Goal: Information Seeking & Learning: Learn about a topic

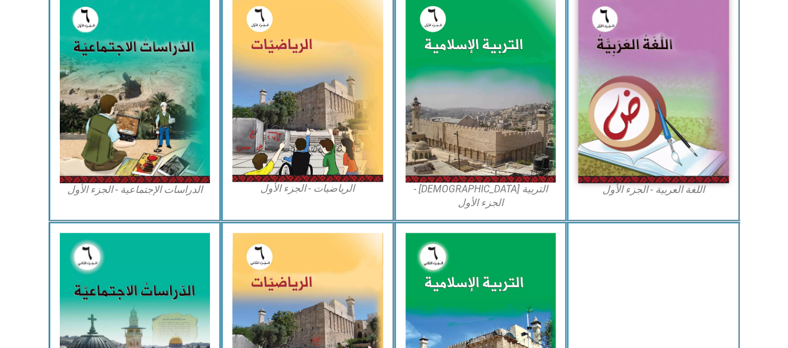
scroll to position [404, 0]
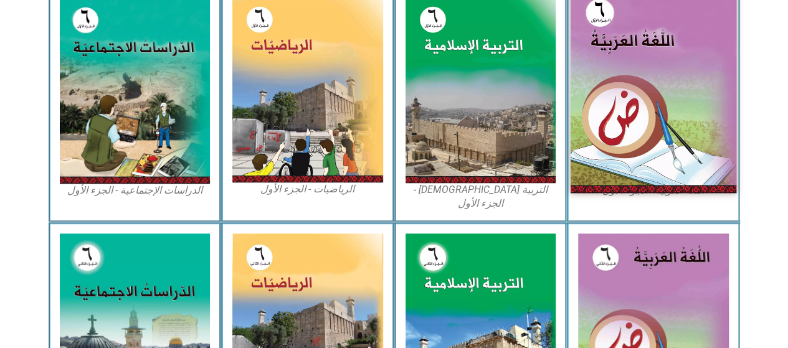
click at [634, 113] on img at bounding box center [654, 89] width 166 height 207
click at [629, 118] on img at bounding box center [654, 89] width 166 height 207
click at [608, 145] on img at bounding box center [654, 89] width 166 height 207
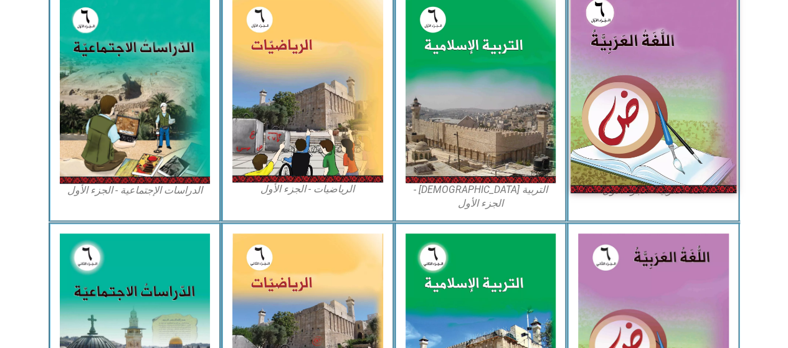
click at [608, 145] on img at bounding box center [654, 89] width 166 height 207
click at [617, 159] on img at bounding box center [654, 89] width 166 height 207
click at [621, 148] on img at bounding box center [654, 89] width 166 height 207
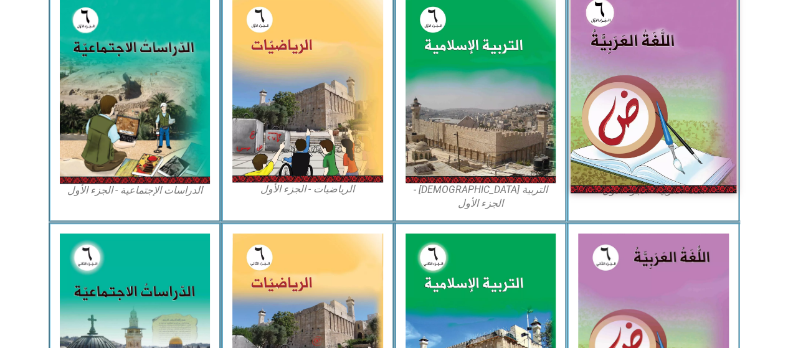
click at [621, 148] on img at bounding box center [654, 89] width 166 height 207
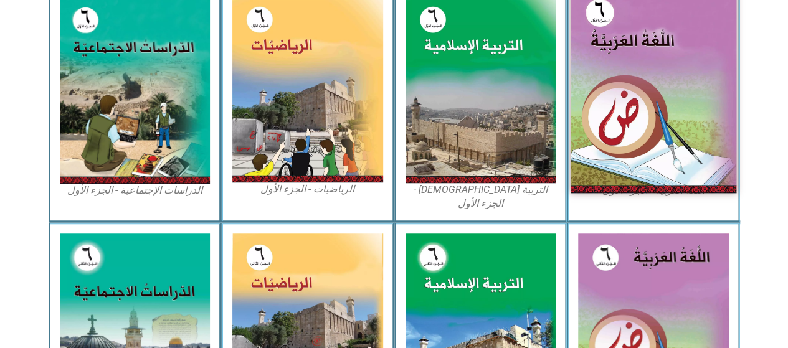
click at [624, 160] on img at bounding box center [654, 89] width 166 height 207
click at [604, 98] on img at bounding box center [654, 89] width 166 height 207
click at [609, 108] on img at bounding box center [654, 89] width 166 height 207
click at [634, 97] on img at bounding box center [654, 89] width 166 height 207
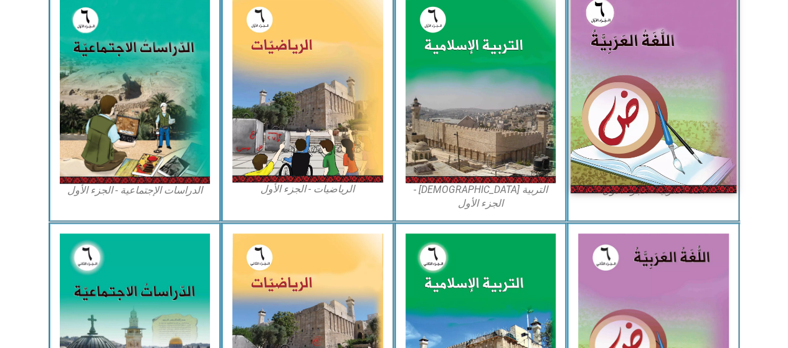
click at [658, 85] on img at bounding box center [654, 89] width 166 height 207
click at [639, 28] on img at bounding box center [654, 89] width 166 height 207
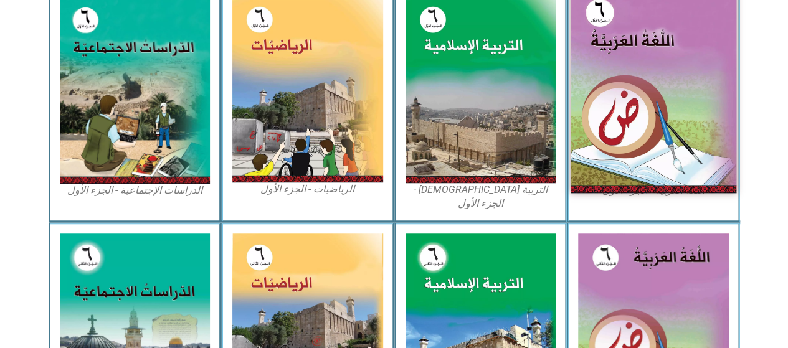
click at [639, 28] on img at bounding box center [654, 89] width 166 height 207
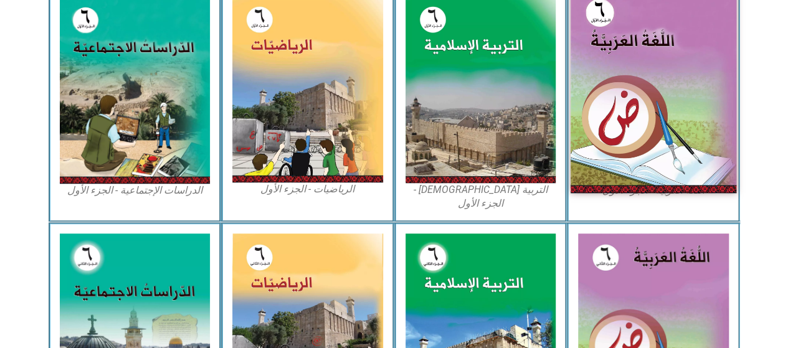
click at [639, 28] on img at bounding box center [654, 89] width 166 height 207
click at [723, 147] on img at bounding box center [654, 89] width 166 height 207
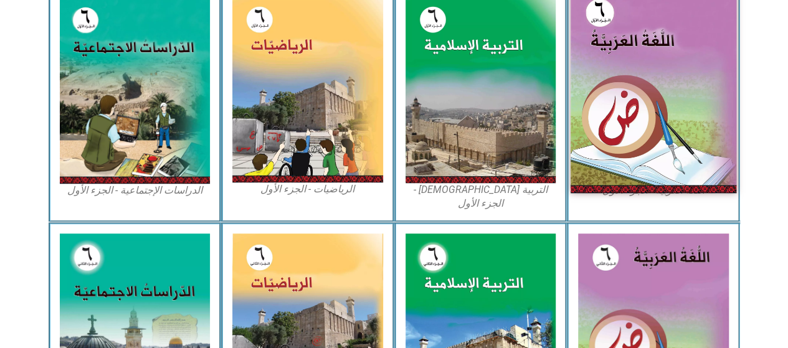
click at [671, 115] on img at bounding box center [654, 89] width 166 height 207
click at [629, 146] on img at bounding box center [654, 89] width 166 height 207
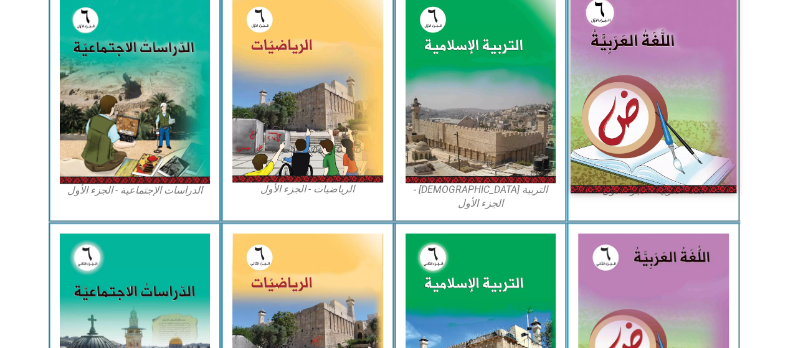
click at [629, 146] on img at bounding box center [654, 89] width 166 height 207
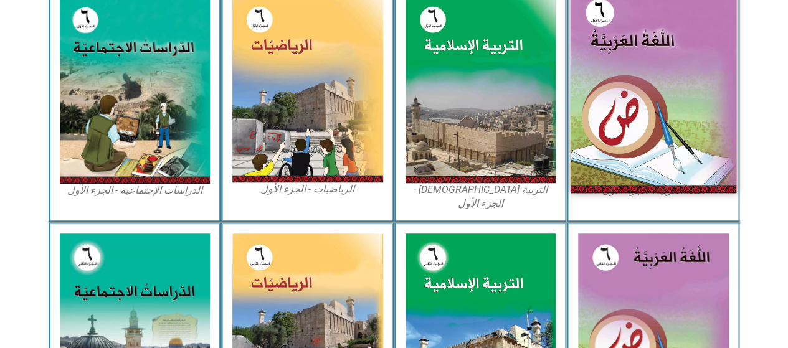
click at [629, 146] on img at bounding box center [654, 89] width 166 height 207
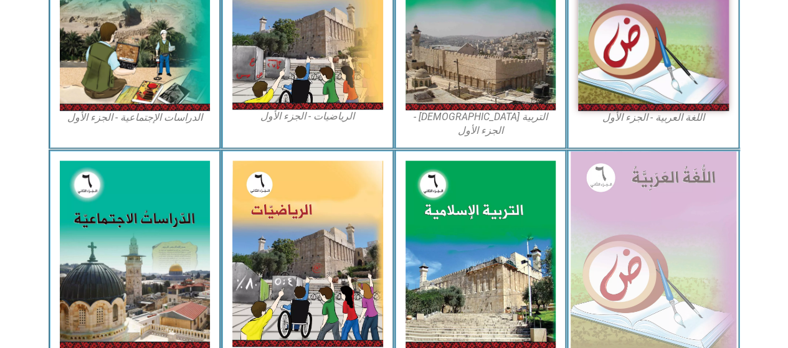
scroll to position [485, 0]
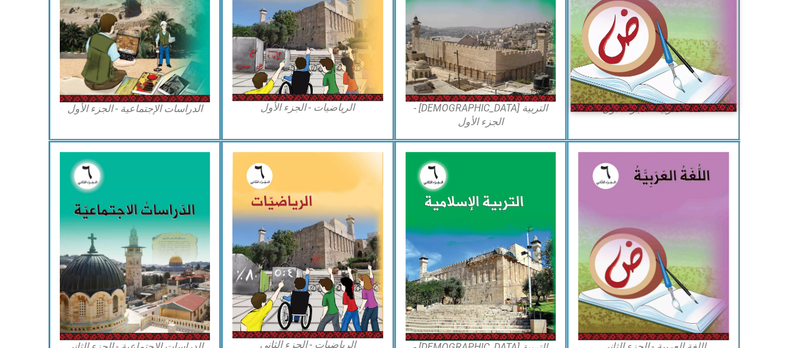
click at [654, 85] on img at bounding box center [654, 8] width 166 height 207
click at [645, 85] on img at bounding box center [654, 8] width 166 height 207
click at [641, 93] on img at bounding box center [654, 8] width 166 height 207
click at [640, 96] on img at bounding box center [654, 8] width 166 height 207
click at [642, 79] on img at bounding box center [654, 8] width 166 height 207
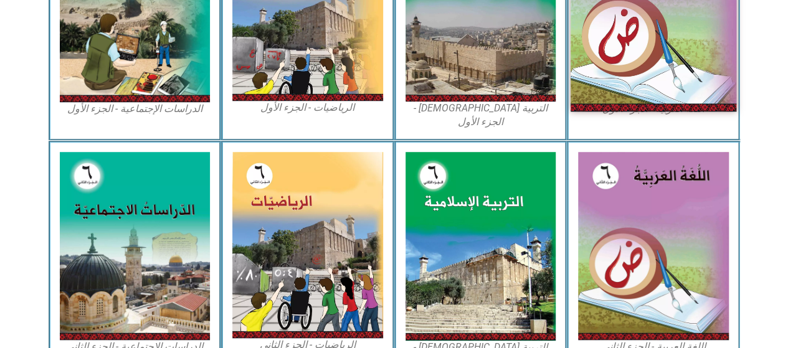
click at [642, 79] on img at bounding box center [654, 8] width 166 height 207
click at [641, 78] on img at bounding box center [654, 8] width 166 height 207
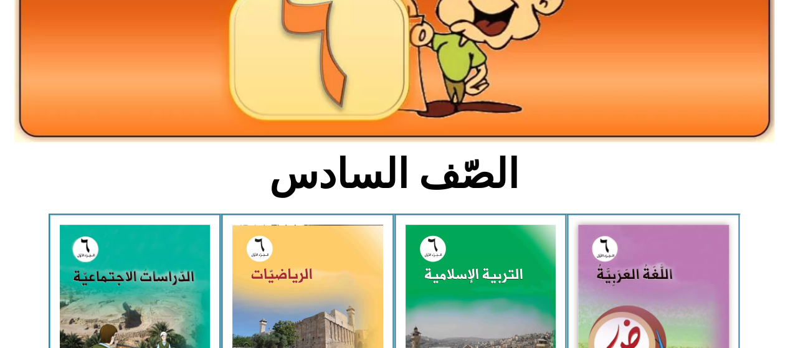
scroll to position [216, 0]
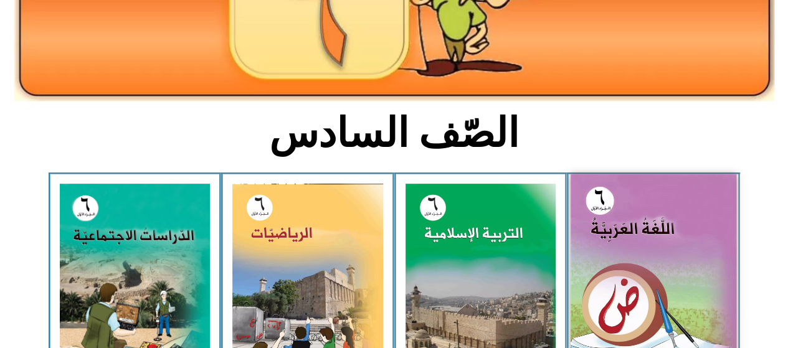
click at [695, 305] on img at bounding box center [654, 277] width 166 height 207
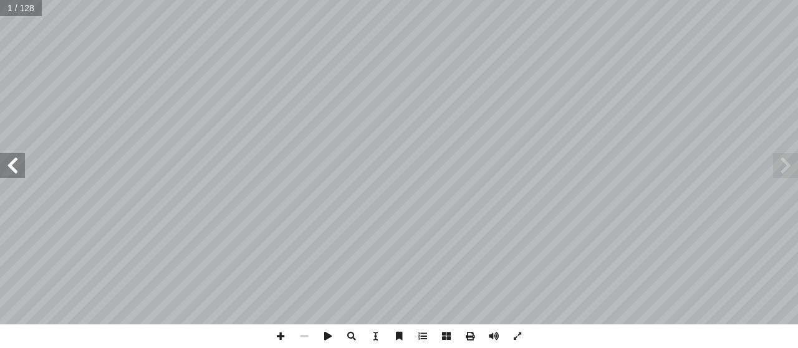
click at [19, 165] on span at bounding box center [12, 165] width 25 height 25
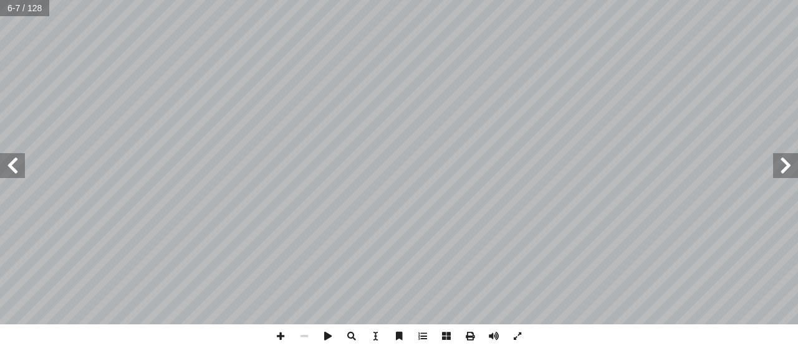
click at [19, 165] on span at bounding box center [12, 165] width 25 height 25
click at [24, 173] on span at bounding box center [12, 165] width 25 height 25
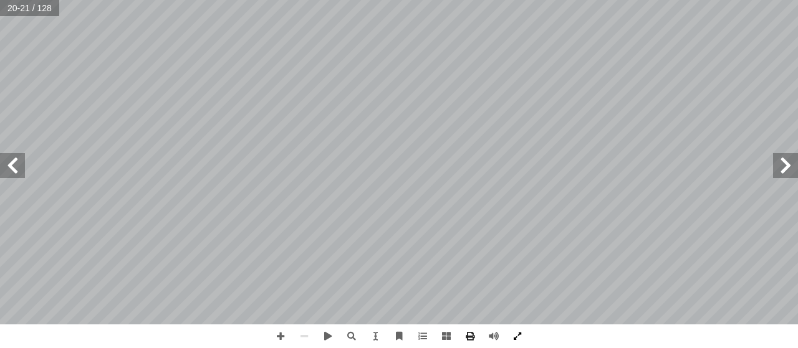
click at [516, 333] on span at bounding box center [517, 337] width 24 height 24
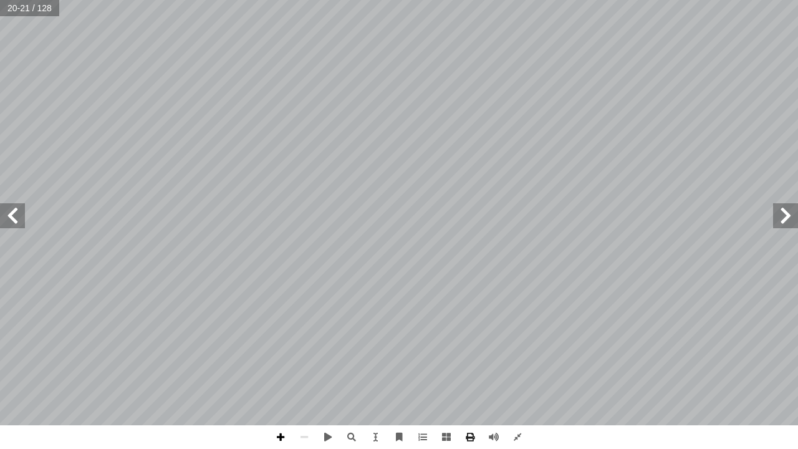
click at [282, 348] on span at bounding box center [281, 437] width 24 height 24
click at [279, 348] on span at bounding box center [281, 437] width 24 height 24
click at [305, 348] on span at bounding box center [304, 437] width 24 height 24
click at [17, 211] on span at bounding box center [12, 215] width 25 height 25
click at [302, 348] on span at bounding box center [304, 437] width 24 height 24
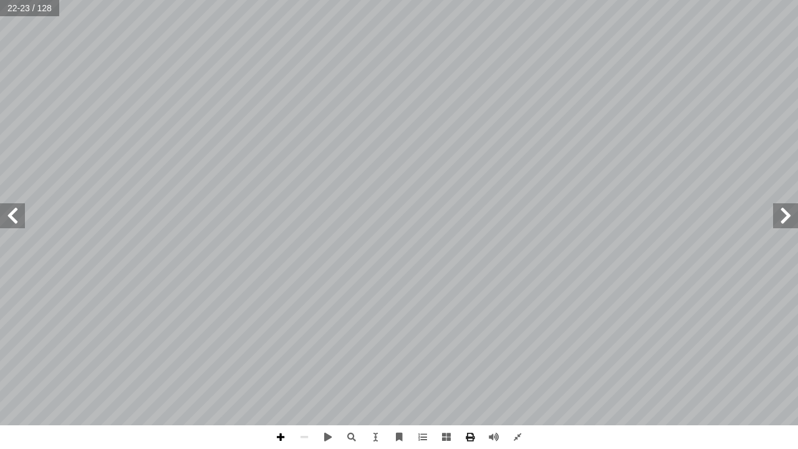
click at [287, 348] on span at bounding box center [281, 437] width 24 height 24
click at [280, 348] on span at bounding box center [281, 437] width 24 height 24
